Goal: Check status: Check status

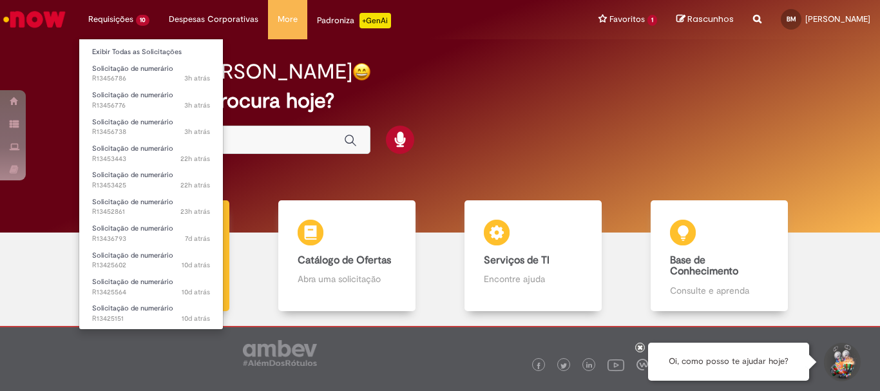
click at [125, 18] on li "Requisições 10 Exibir Todas as Solicitações Solicitação de numerário 3h atrás 3…" at bounding box center [119, 19] width 80 height 39
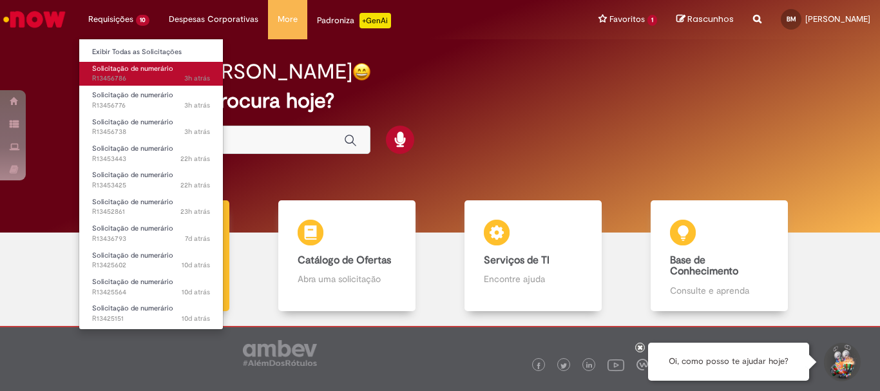
click at [157, 77] on span "3h atrás 3 horas atrás R13456786" at bounding box center [151, 78] width 118 height 10
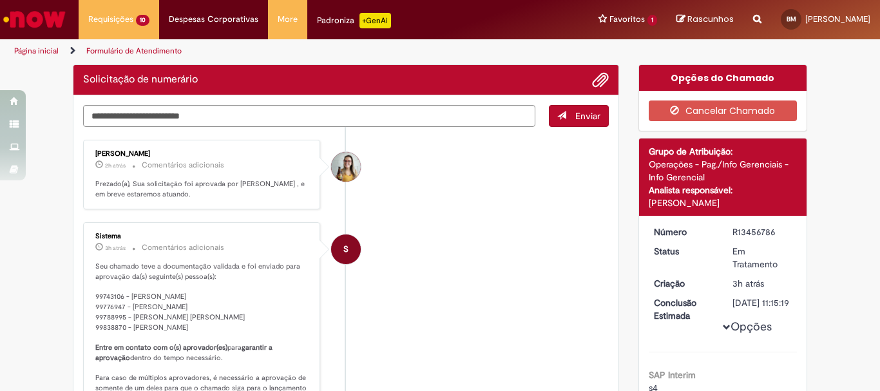
click at [496, 223] on ul "Luciana Pinto De Castilho 2h atrás 2 horas atrás Comentários adicionais Prezado…" at bounding box center [345, 398] width 525 height 542
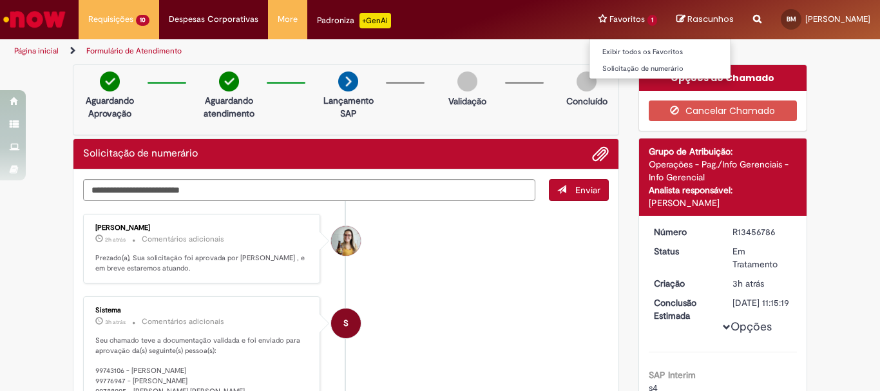
click at [588, 19] on li "Favoritos 1 Exibir todos os Favoritos Solicitação de numerário" at bounding box center [627, 19] width 78 height 39
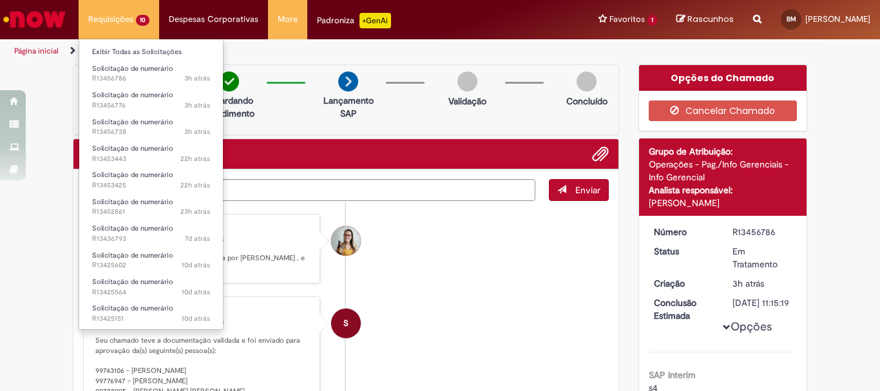
click at [120, 19] on li "Requisições 10 Exibir Todas as Solicitações Solicitação de numerário 3h atrás 3…" at bounding box center [119, 19] width 80 height 39
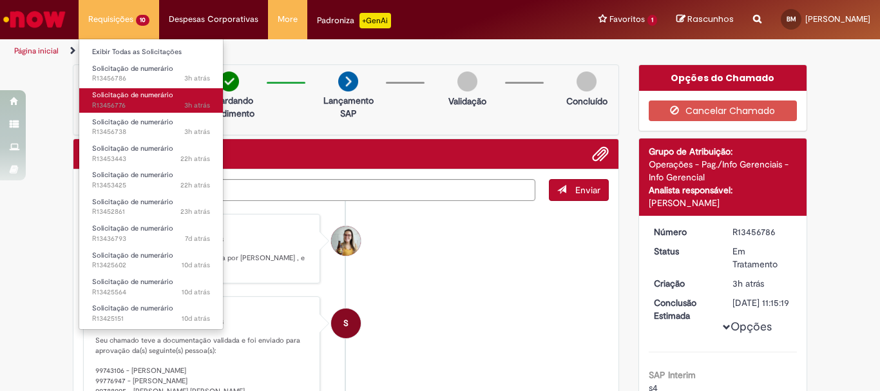
click at [155, 97] on span "Solicitação de numerário" at bounding box center [132, 95] width 81 height 10
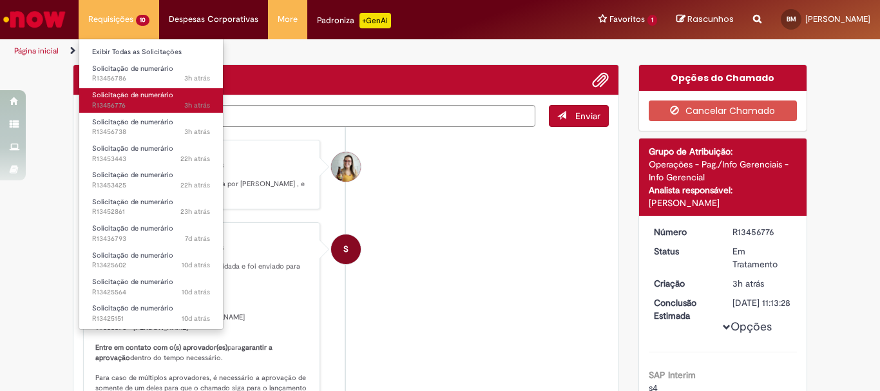
click at [157, 97] on span "Solicitação de numerário" at bounding box center [132, 95] width 81 height 10
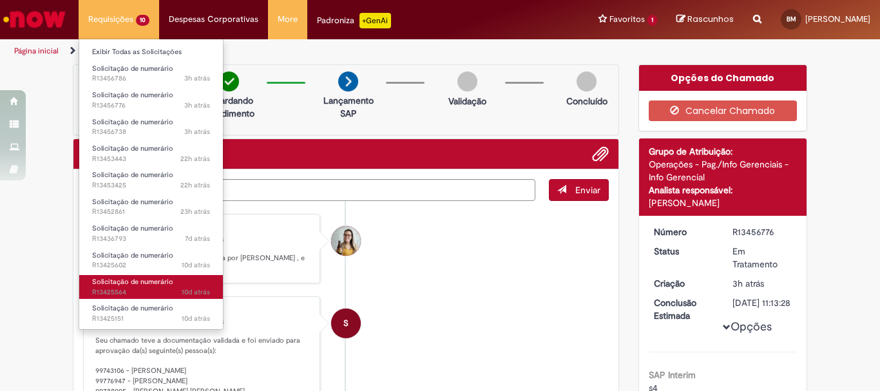
click at [150, 277] on span "Solicitação de numerário" at bounding box center [132, 282] width 81 height 10
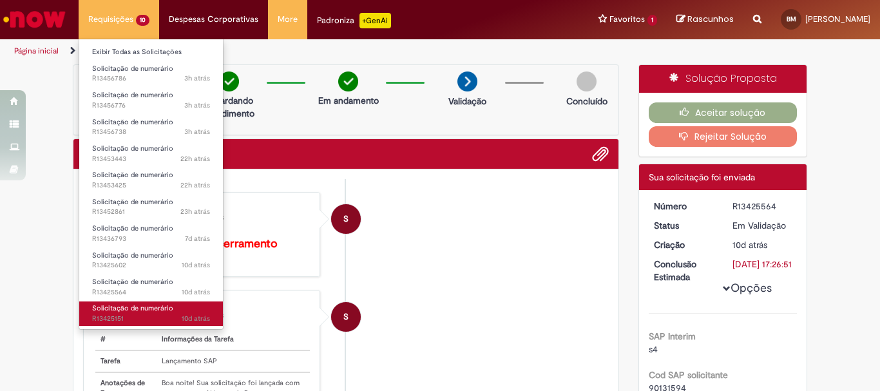
click at [147, 317] on span "10d atrás 10 dias atrás R13425151" at bounding box center [151, 319] width 118 height 10
